Goal: Task Accomplishment & Management: Manage account settings

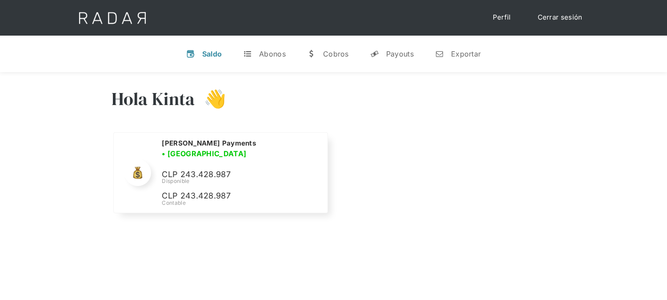
click at [554, 16] on link "Cerrar sesión" at bounding box center [560, 17] width 63 height 17
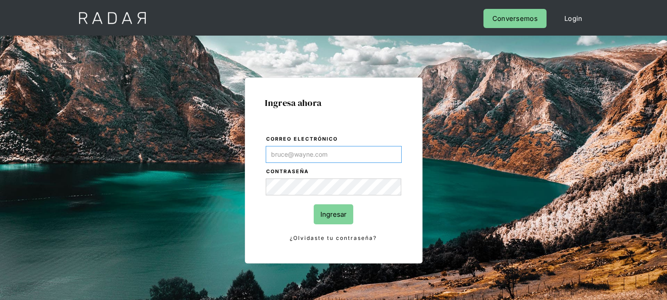
type input "[EMAIL_ADDRESS][DOMAIN_NAME]"
click at [337, 218] on input "Ingresar" at bounding box center [334, 214] width 40 height 20
